Goal: Task Accomplishment & Management: Complete application form

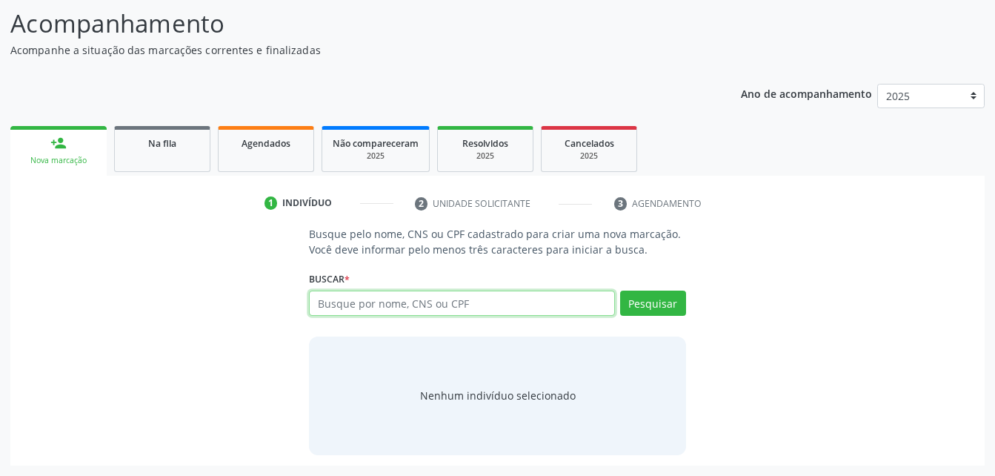
scroll to position [116, 0]
click at [267, 159] on link "Agendados" at bounding box center [266, 149] width 96 height 46
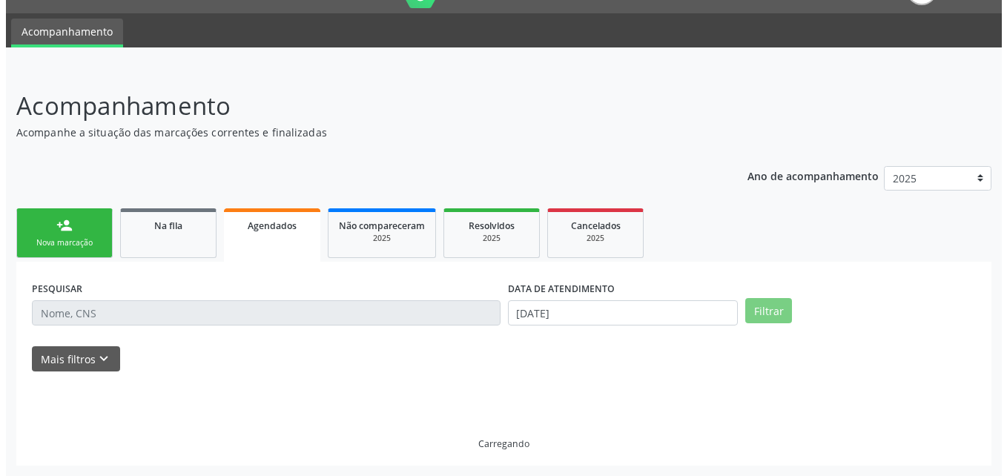
scroll to position [0, 0]
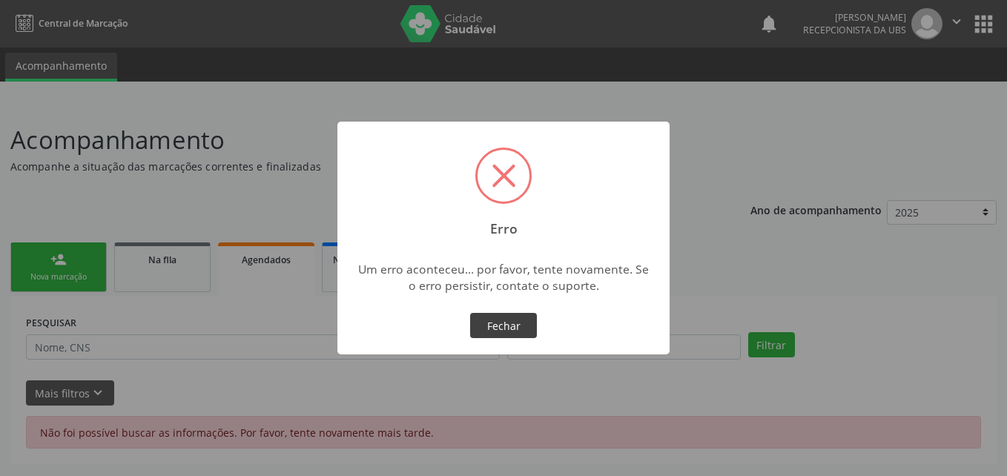
click at [521, 329] on button "Fechar" at bounding box center [503, 325] width 67 height 25
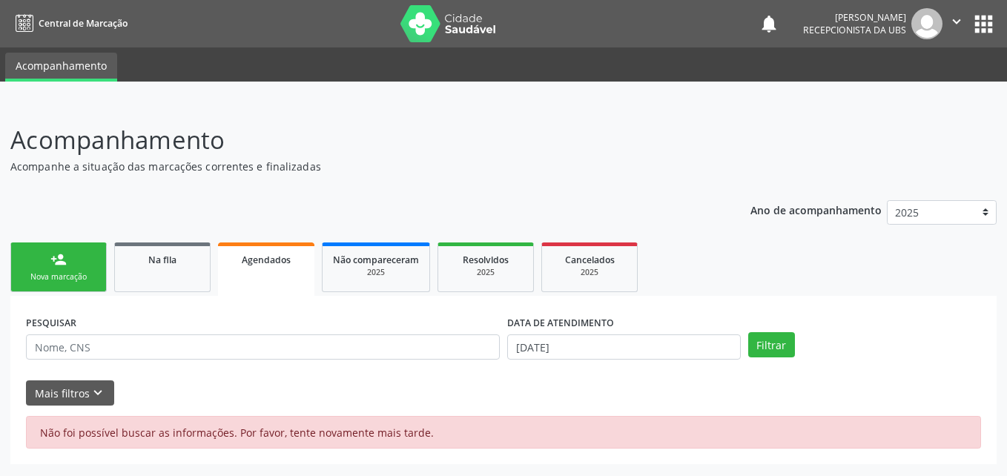
click at [960, 17] on icon "" at bounding box center [956, 21] width 16 height 16
click at [934, 91] on link "Sair" at bounding box center [918, 90] width 102 height 21
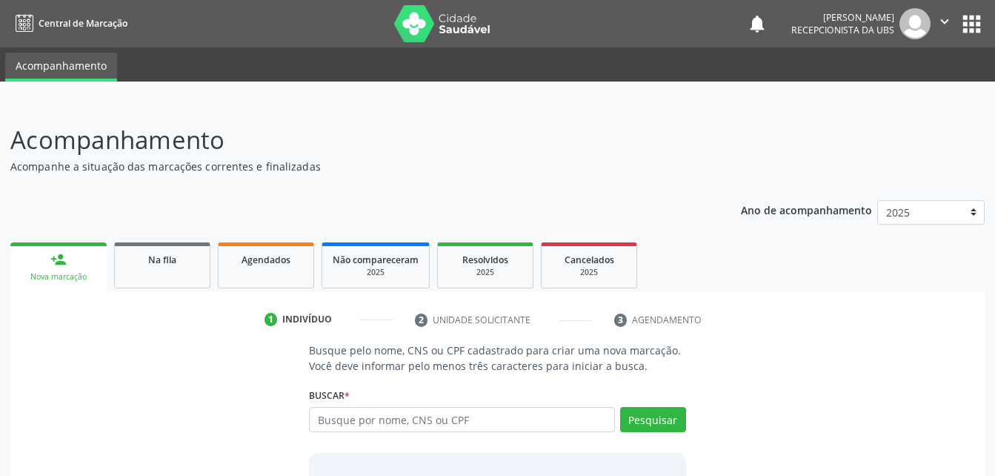
scroll to position [116, 0]
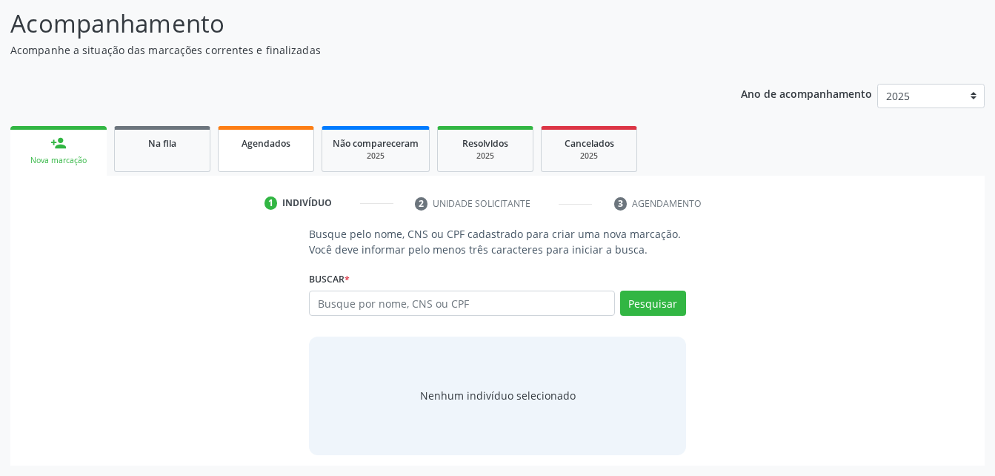
click at [231, 153] on link "Agendados" at bounding box center [266, 149] width 96 height 46
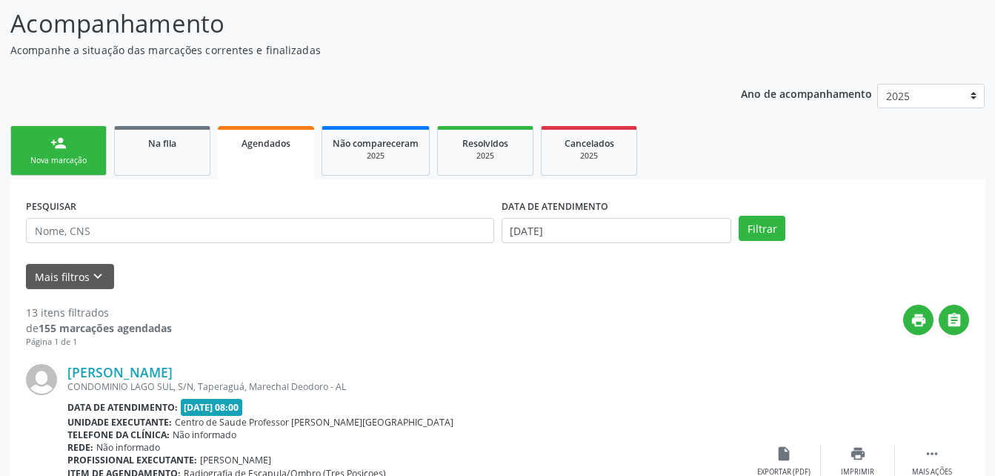
click at [82, 153] on link "person_add Nova marcação" at bounding box center [58, 151] width 96 height 50
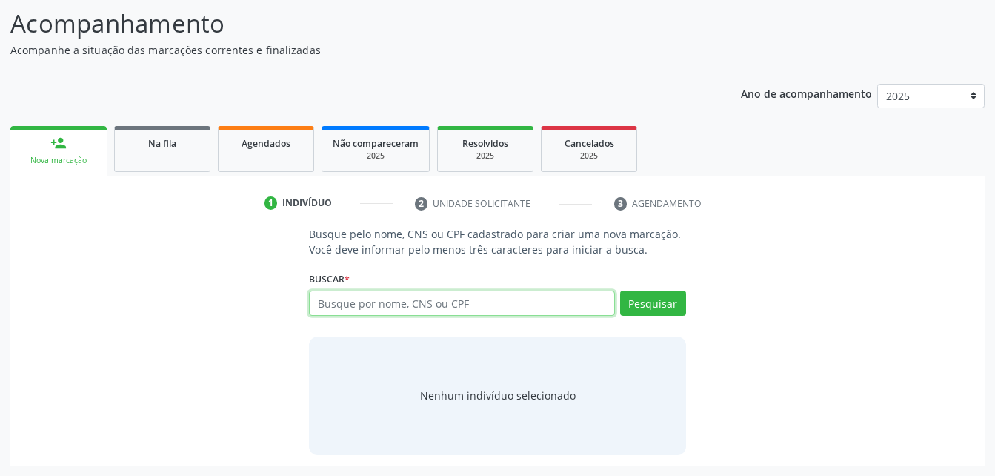
click at [408, 311] on input "text" at bounding box center [461, 303] width 305 height 25
click at [408, 311] on input "[PERSON_NAME]" at bounding box center [461, 303] width 305 height 25
type input "[PERSON_NAME]"
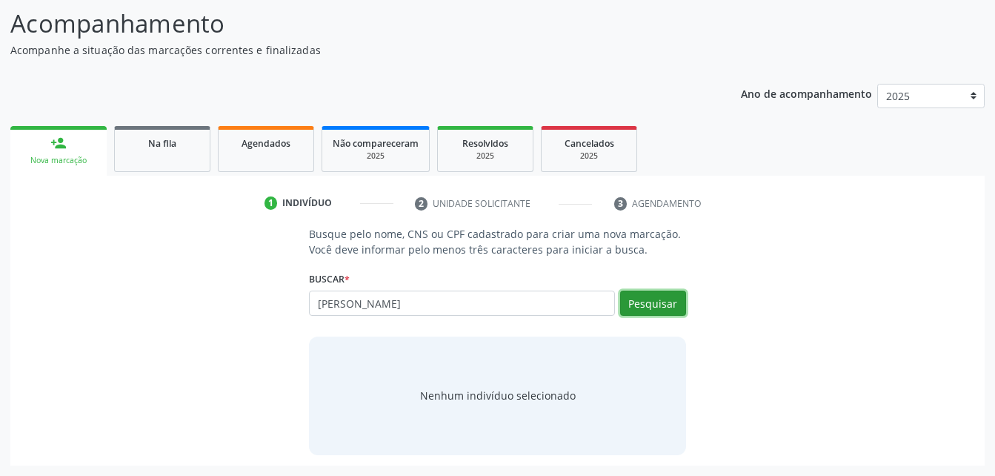
click at [654, 309] on button "Pesquisar" at bounding box center [653, 303] width 66 height 25
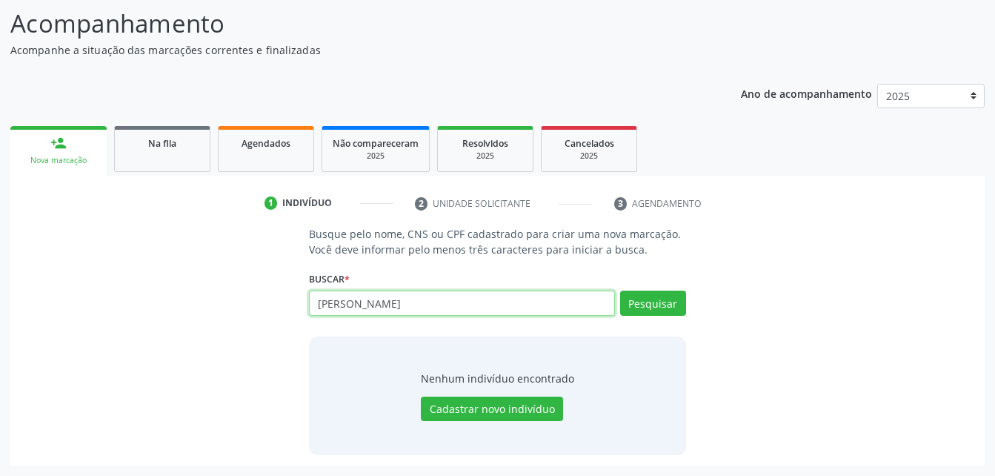
click at [442, 305] on input "[PERSON_NAME]" at bounding box center [461, 303] width 305 height 25
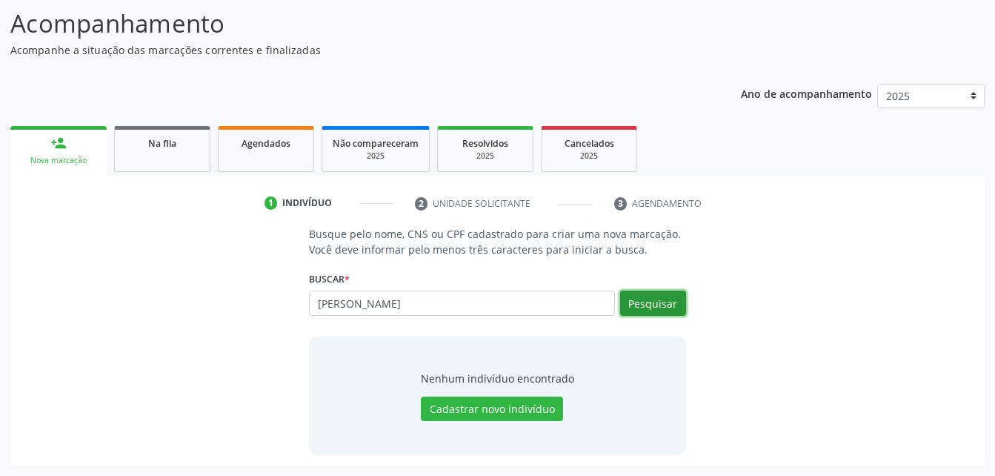
click at [623, 297] on button "Pesquisar" at bounding box center [653, 303] width 66 height 25
click at [677, 298] on button "Pesquisar" at bounding box center [653, 303] width 66 height 25
